Goal: Find specific page/section: Find specific page/section

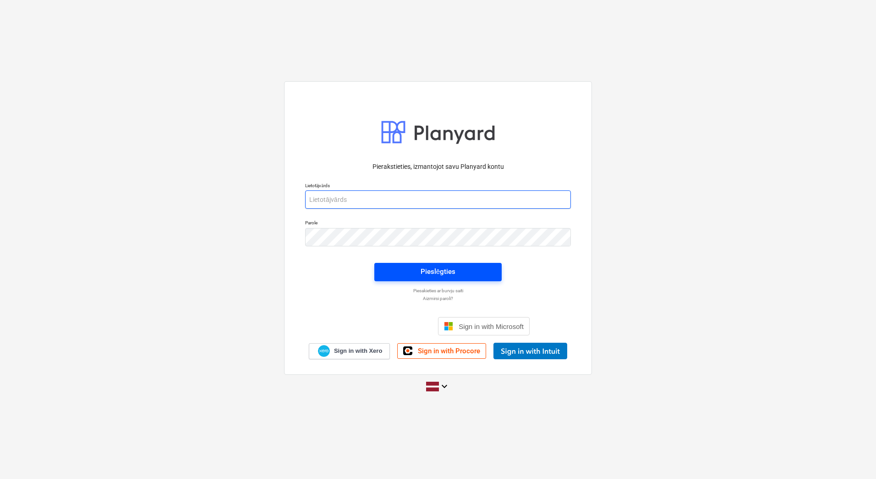
type input "[EMAIL_ADDRESS][DOMAIN_NAME]"
click at [434, 268] on div "Pieslēgties" at bounding box center [438, 271] width 35 height 12
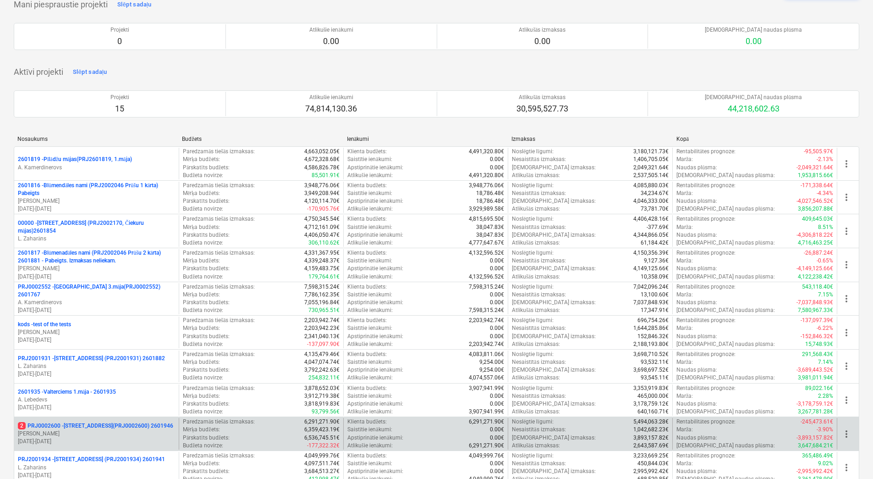
scroll to position [92, 0]
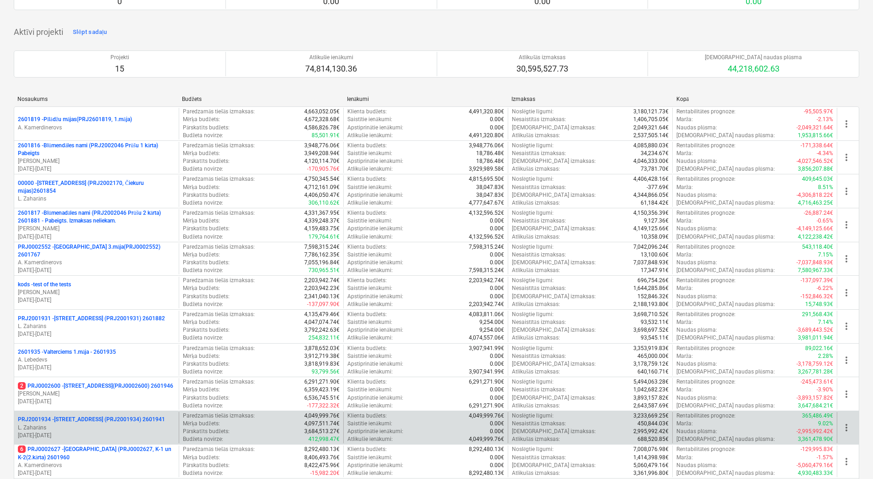
click at [129, 421] on p "PRJ2001934 - [PERSON_NAME][STREET_ADDRESS] (PRJ2001934) 2601941" at bounding box center [91, 419] width 147 height 8
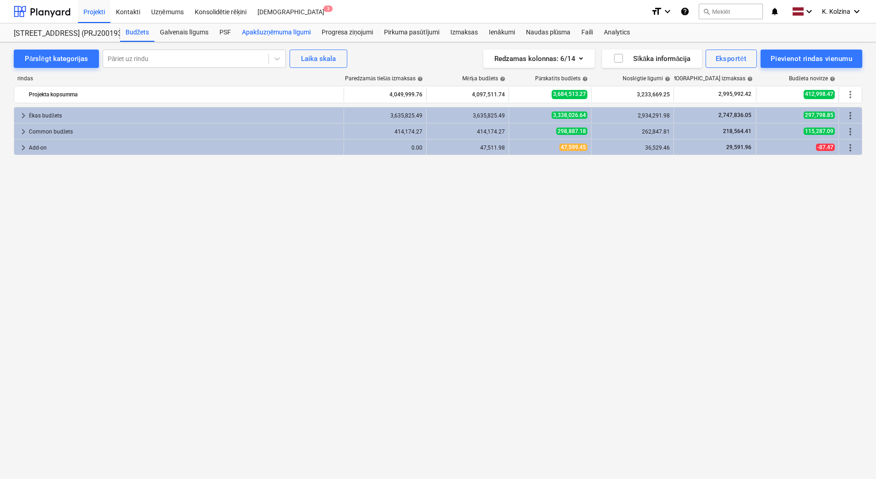
click at [283, 31] on div "Apakšuzņēmuma līgumi" at bounding box center [277, 32] width 80 height 18
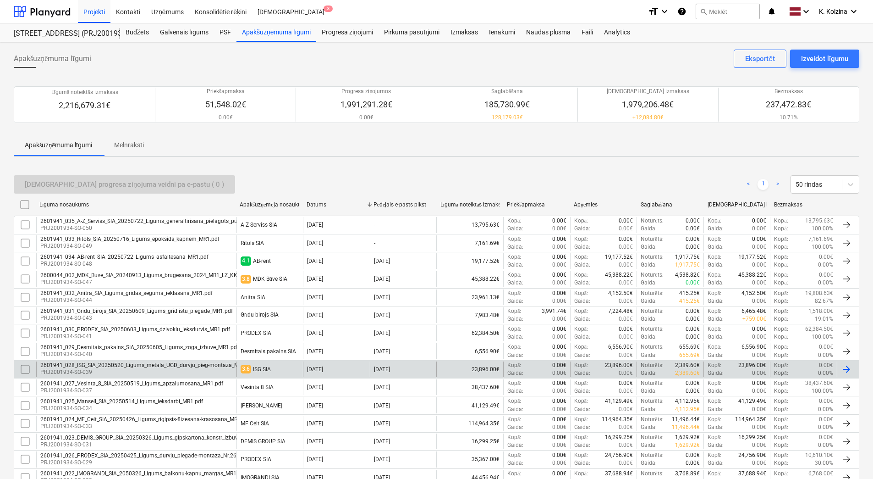
click at [167, 367] on div "2601941_028_ISG_SIA_20250520_Ligums_metala_UGD_durvju_pieg-montaza_MR1.pdf" at bounding box center [147, 365] width 215 height 6
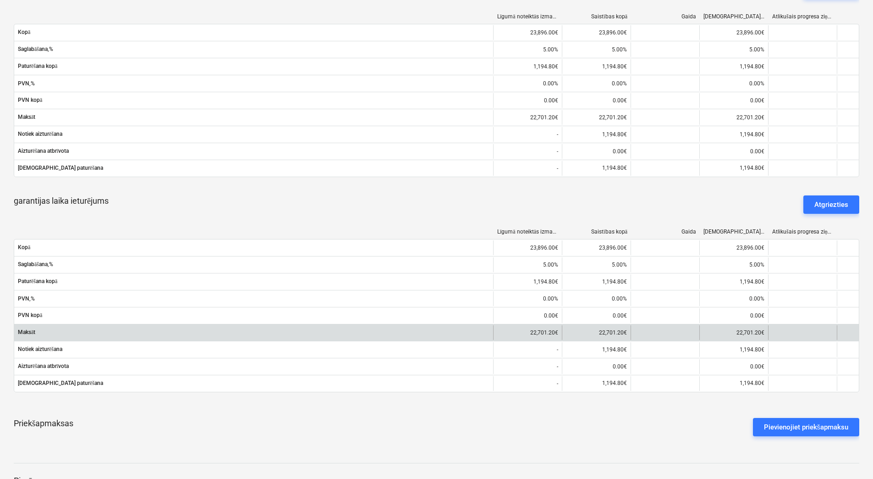
scroll to position [413, 0]
